Goal: Check status: Check status

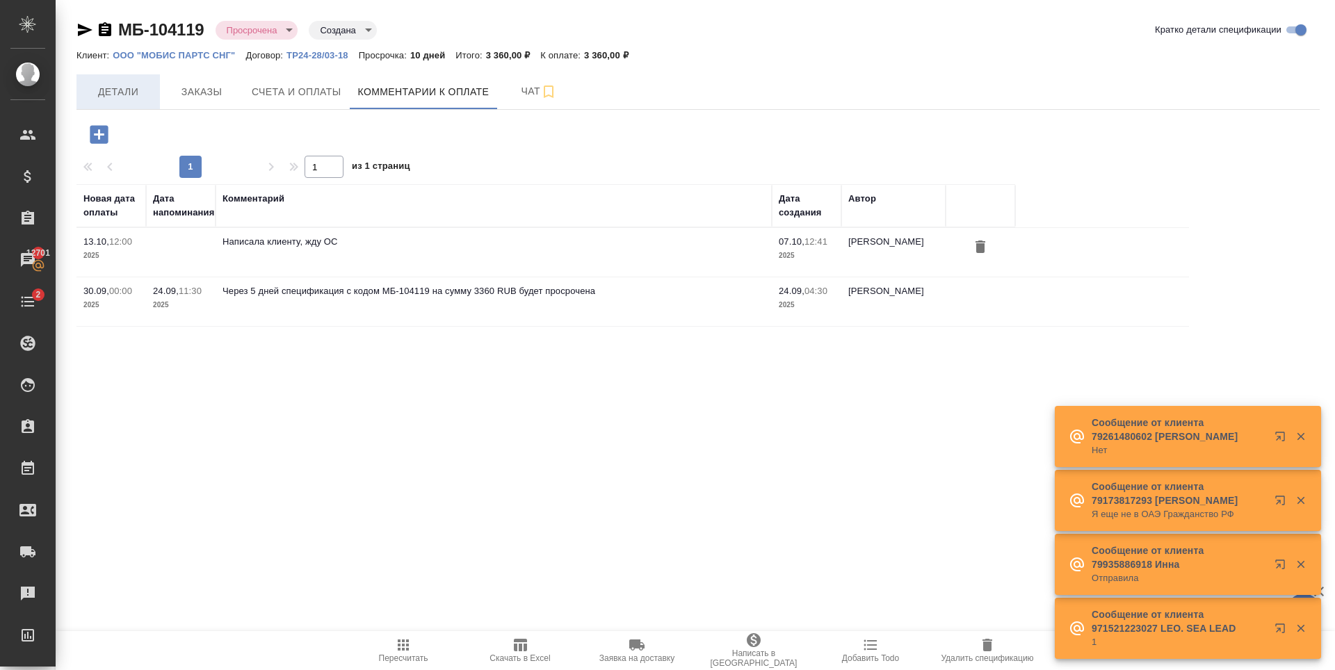
click at [136, 90] on span "Детали" at bounding box center [118, 91] width 67 height 17
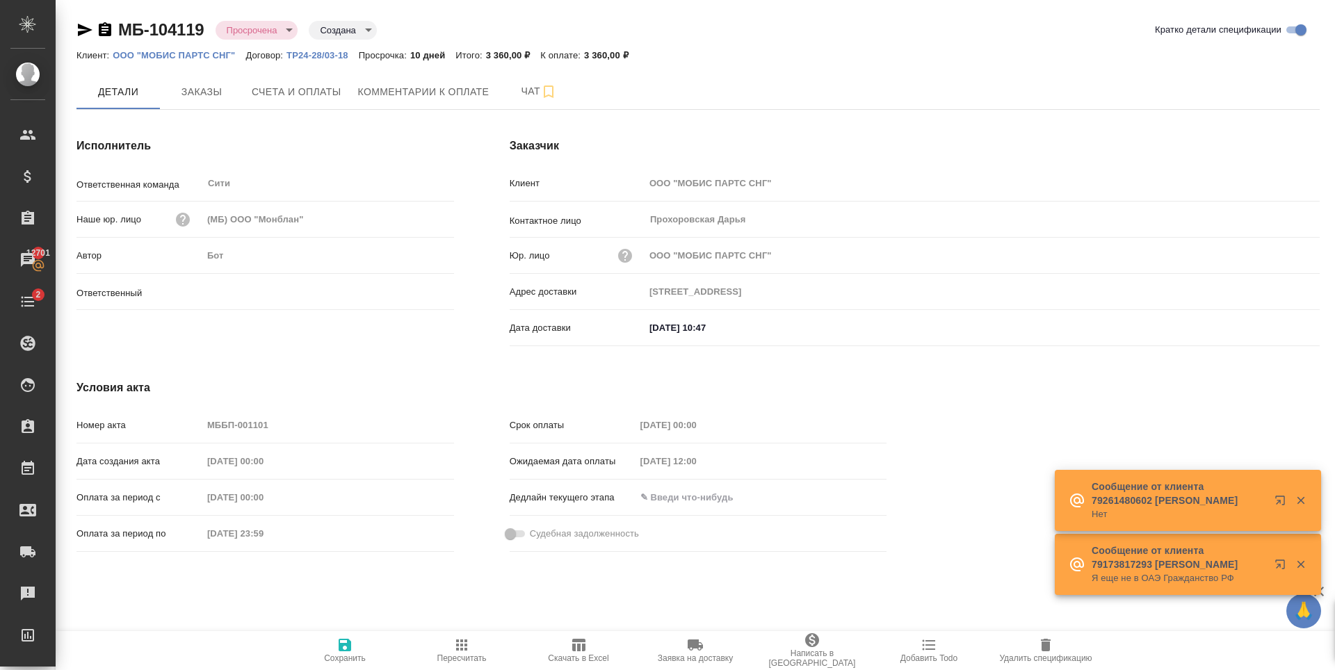
type input "[PERSON_NAME]"
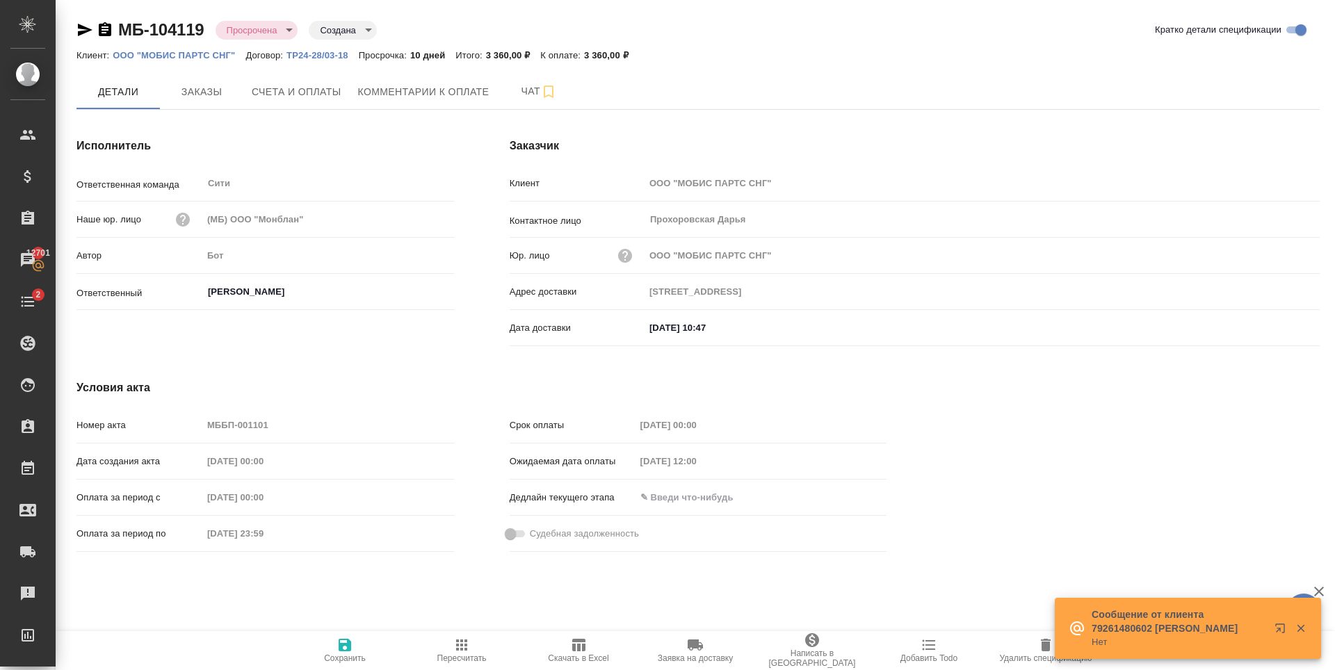
click at [271, 335] on div "Исполнитель Ответственная команда Сити ​ Наше юр. лицо (МБ) ООО "Монблан" Автор…" at bounding box center [265, 245] width 433 height 270
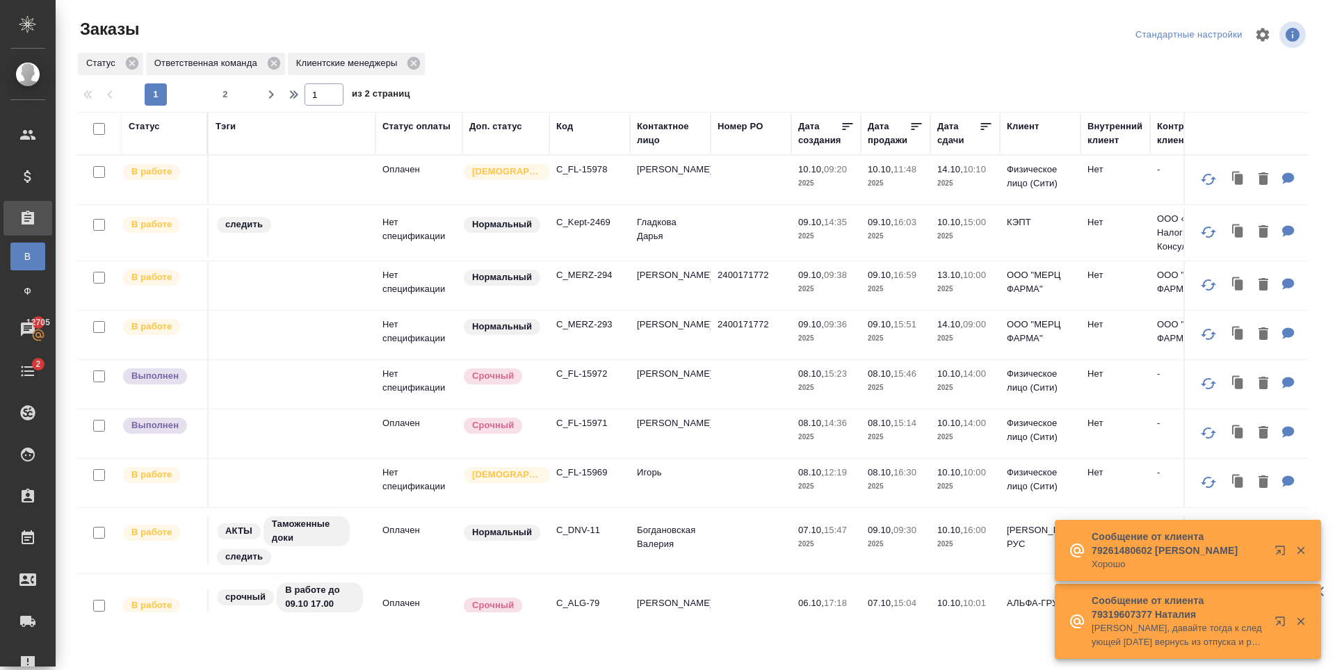
scroll to position [209, 0]
